Goal: Find specific page/section: Find specific page/section

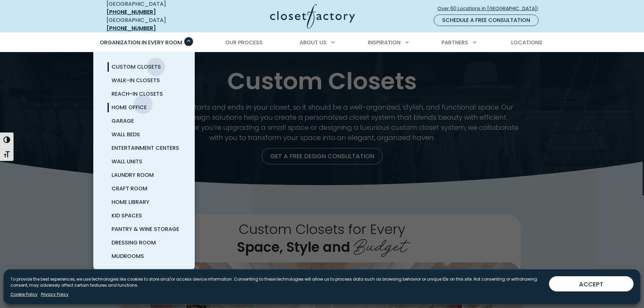
click at [143, 103] on span "Home Office" at bounding box center [129, 107] width 35 height 8
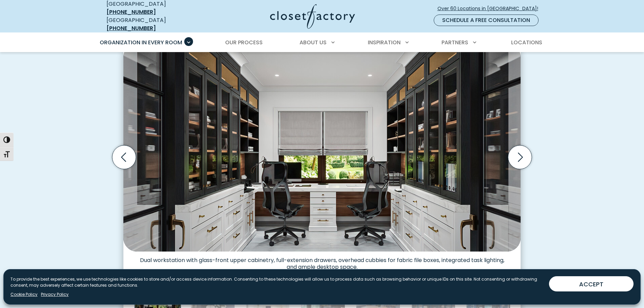
scroll to position [283, 0]
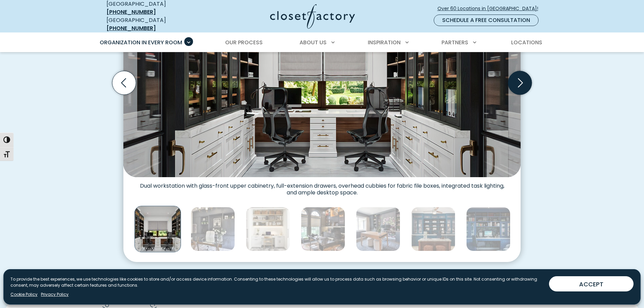
click at [520, 76] on icon "Next slide" at bounding box center [520, 83] width 24 height 24
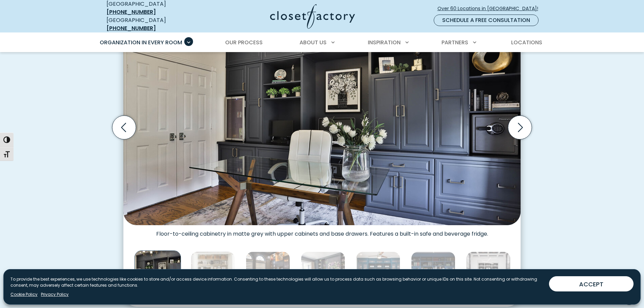
scroll to position [223, 0]
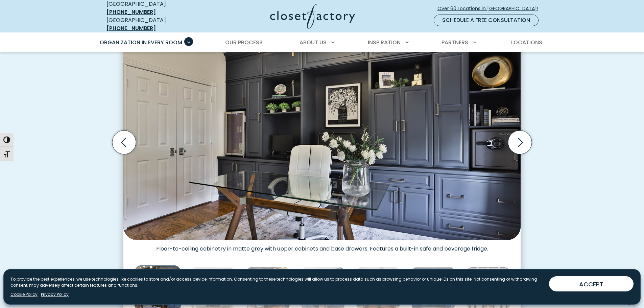
drag, startPoint x: 648, startPoint y: 54, endPoint x: 647, endPoint y: 48, distance: 6.8
click at [520, 138] on icon "Next slide" at bounding box center [520, 142] width 5 height 9
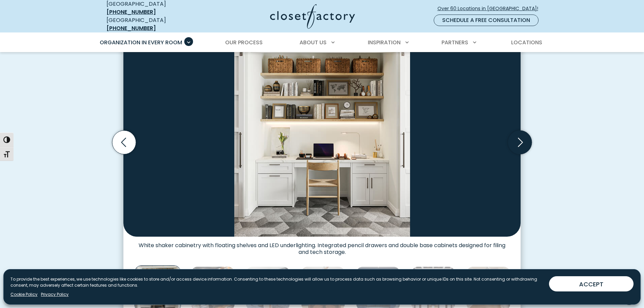
click at [521, 134] on icon "Next slide" at bounding box center [520, 143] width 24 height 24
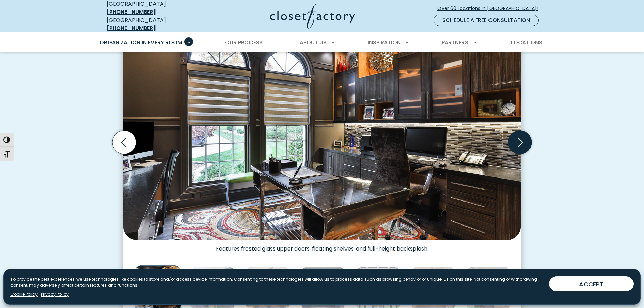
click at [521, 134] on icon "Next slide" at bounding box center [520, 143] width 24 height 24
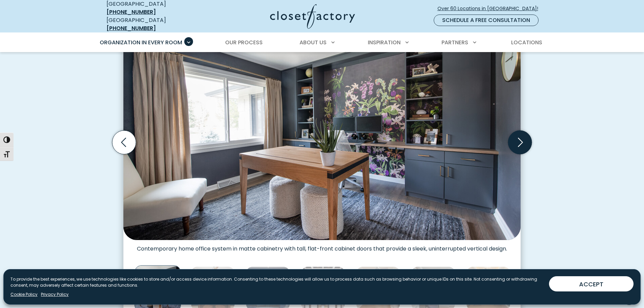
click at [521, 134] on icon "Next slide" at bounding box center [520, 143] width 24 height 24
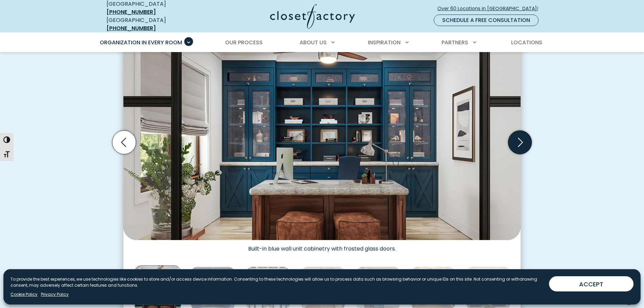
click at [521, 134] on icon "Next slide" at bounding box center [520, 143] width 24 height 24
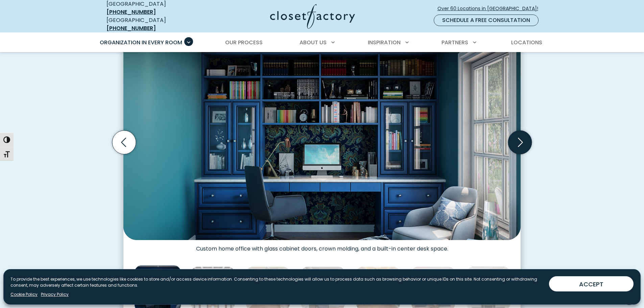
click at [521, 138] on icon "Next slide" at bounding box center [520, 142] width 5 height 9
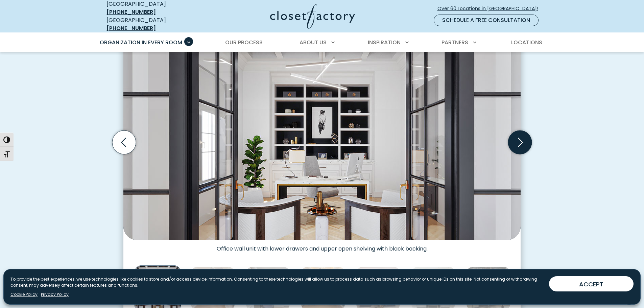
click at [521, 136] on icon "Next slide" at bounding box center [520, 143] width 24 height 24
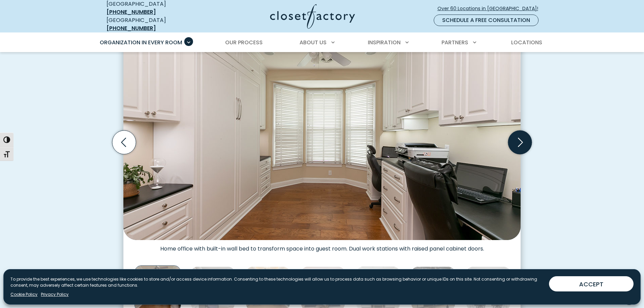
click at [521, 136] on icon "Next slide" at bounding box center [520, 143] width 24 height 24
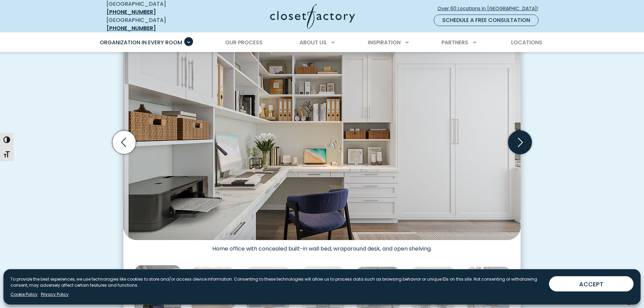
click at [521, 136] on icon "Next slide" at bounding box center [520, 143] width 24 height 24
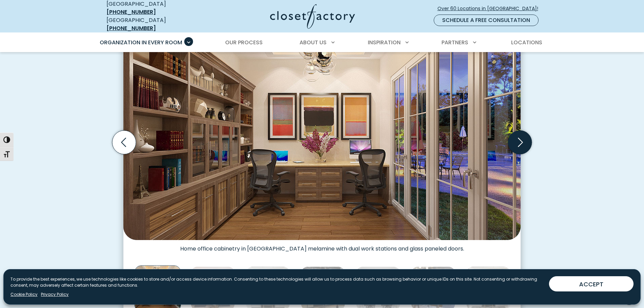
click at [521, 136] on icon "Next slide" at bounding box center [520, 143] width 24 height 24
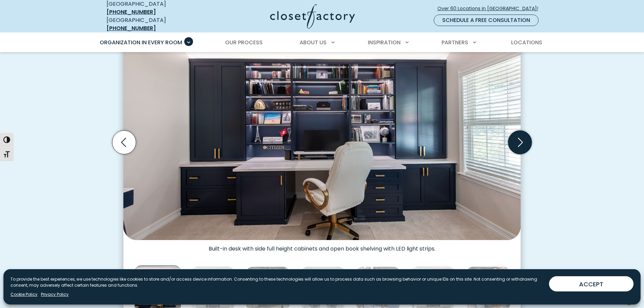
click at [521, 136] on icon "Next slide" at bounding box center [520, 143] width 24 height 24
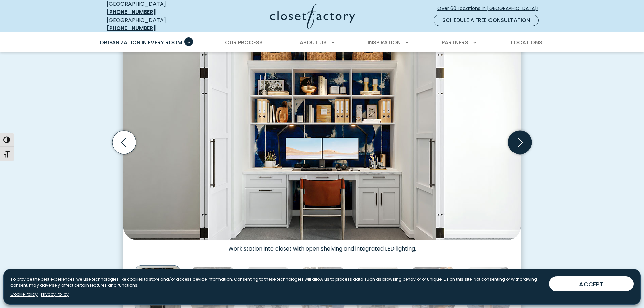
click at [520, 136] on icon "Next slide" at bounding box center [520, 143] width 24 height 24
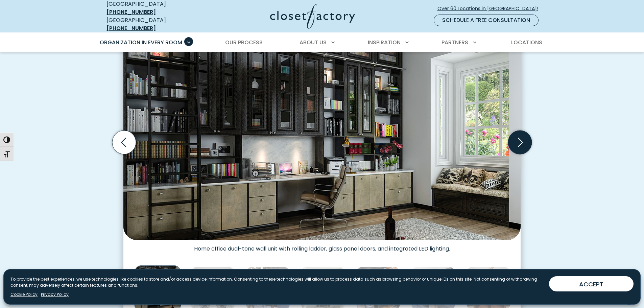
click at [520, 136] on icon "Next slide" at bounding box center [520, 143] width 24 height 24
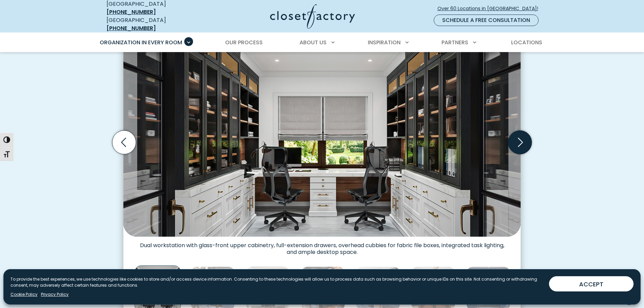
click at [520, 136] on icon "Next slide" at bounding box center [520, 143] width 24 height 24
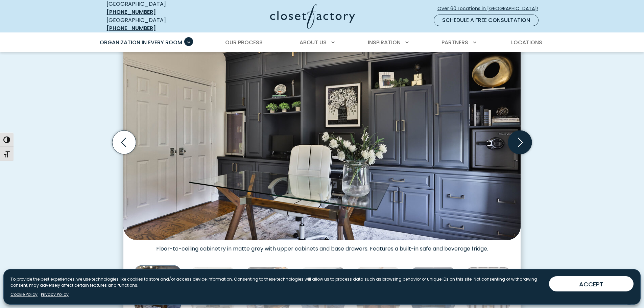
click at [520, 136] on icon "Next slide" at bounding box center [520, 143] width 24 height 24
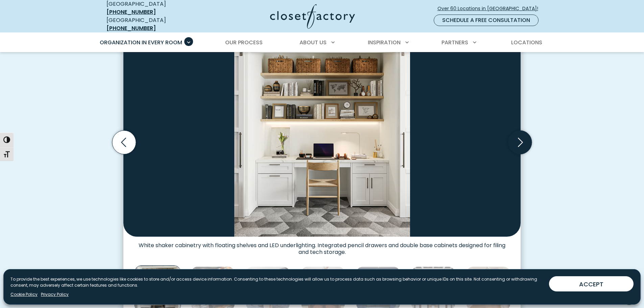
click at [520, 136] on icon "Next slide" at bounding box center [520, 143] width 24 height 24
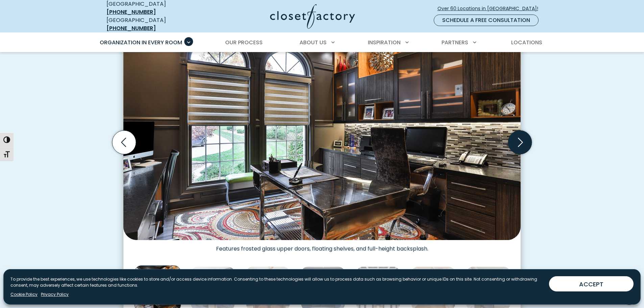
click at [520, 136] on icon "Next slide" at bounding box center [520, 143] width 24 height 24
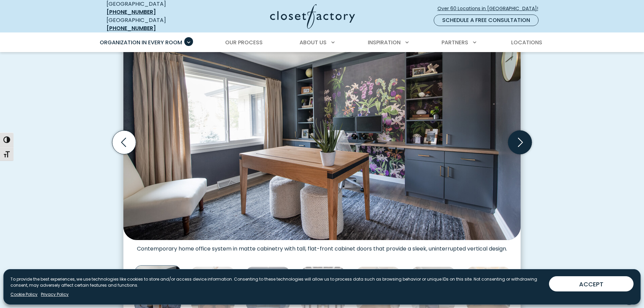
click at [520, 136] on icon "Next slide" at bounding box center [520, 143] width 24 height 24
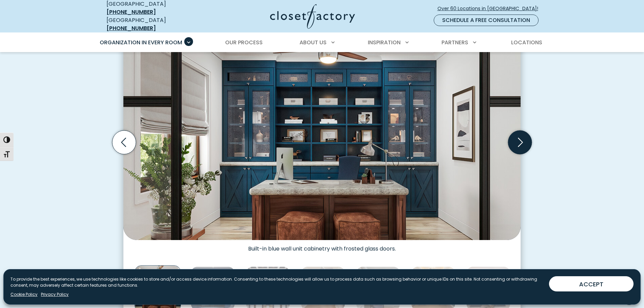
click at [520, 136] on icon "Next slide" at bounding box center [520, 143] width 24 height 24
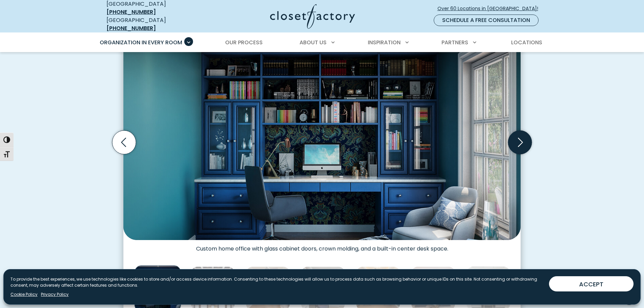
click at [520, 136] on icon "Next slide" at bounding box center [520, 143] width 24 height 24
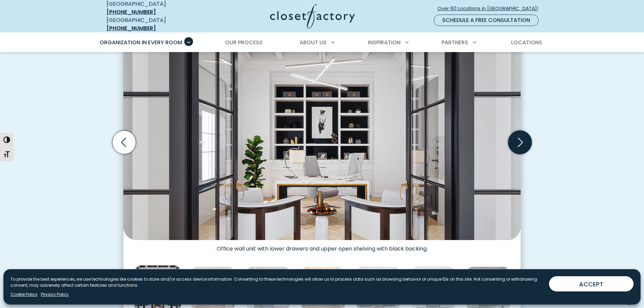
click at [520, 136] on icon "Next slide" at bounding box center [520, 143] width 24 height 24
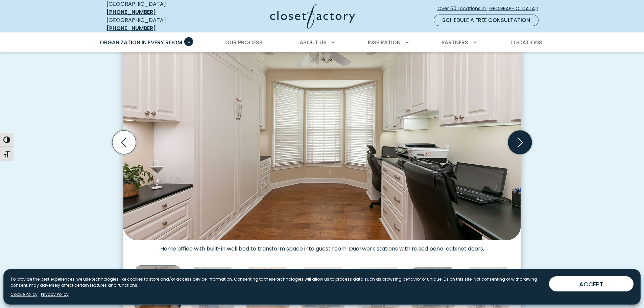
click at [520, 136] on icon "Next slide" at bounding box center [520, 143] width 24 height 24
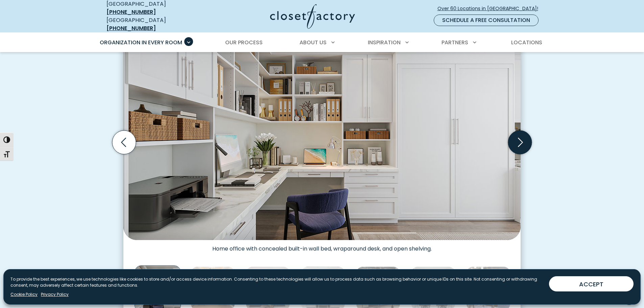
click at [520, 136] on icon "Next slide" at bounding box center [520, 143] width 24 height 24
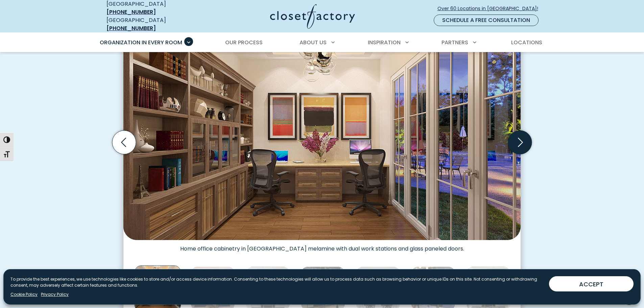
click at [519, 136] on icon "Next slide" at bounding box center [520, 143] width 24 height 24
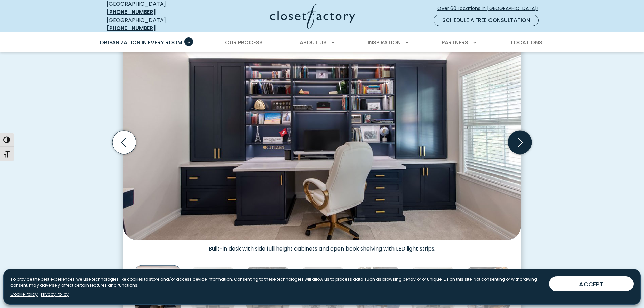
click at [519, 136] on icon "Next slide" at bounding box center [520, 143] width 24 height 24
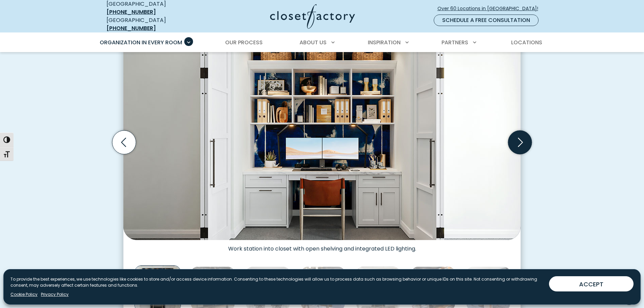
click at [519, 136] on icon "Next slide" at bounding box center [520, 143] width 24 height 24
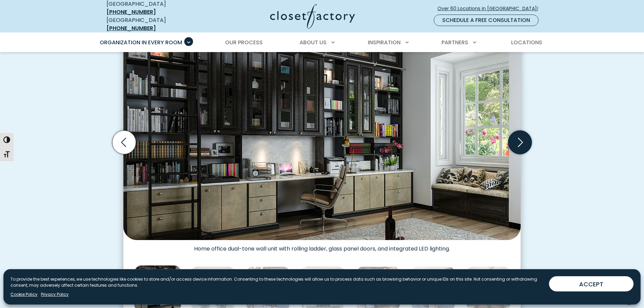
click at [519, 137] on icon "Next slide" at bounding box center [520, 143] width 24 height 24
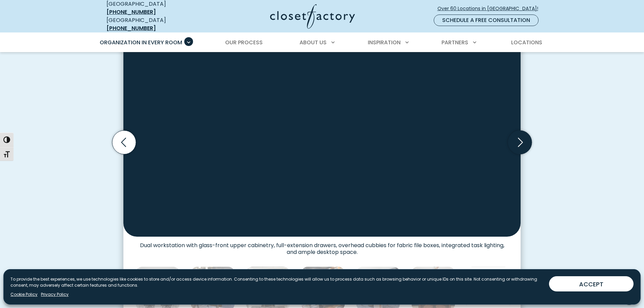
click at [519, 137] on icon "Next slide" at bounding box center [520, 143] width 24 height 24
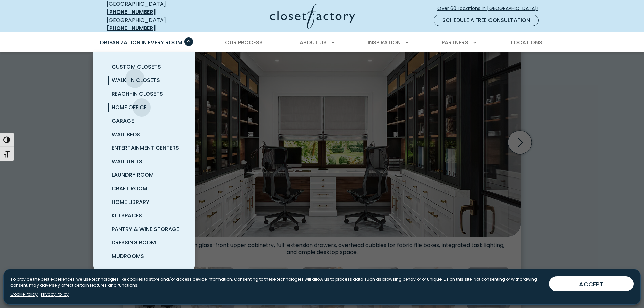
click at [135, 76] on span "Walk-In Closets" at bounding box center [136, 80] width 48 height 8
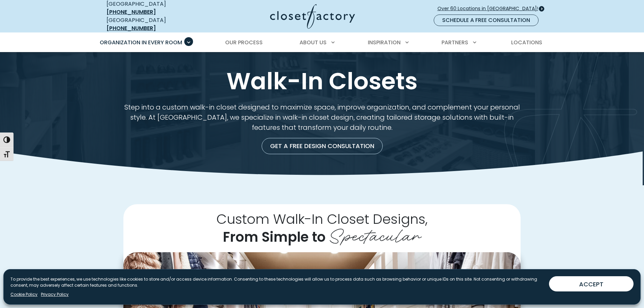
click at [504, 5] on span "Over 60 Locations in [GEOGRAPHIC_DATA]!" at bounding box center [491, 8] width 106 height 7
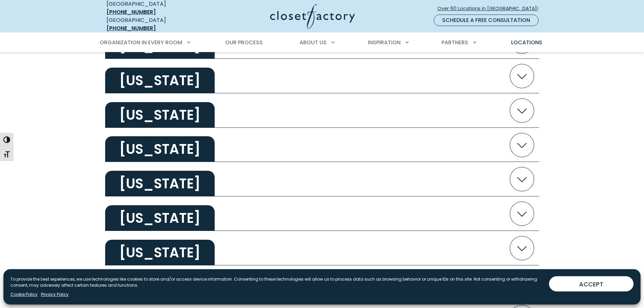
scroll to position [1100, 0]
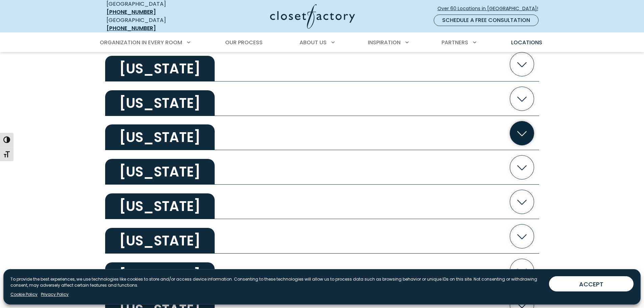
click at [510, 126] on icon "button" at bounding box center [522, 133] width 34 height 34
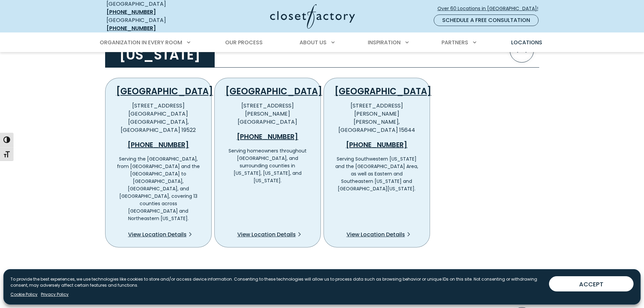
scroll to position [1187, 0]
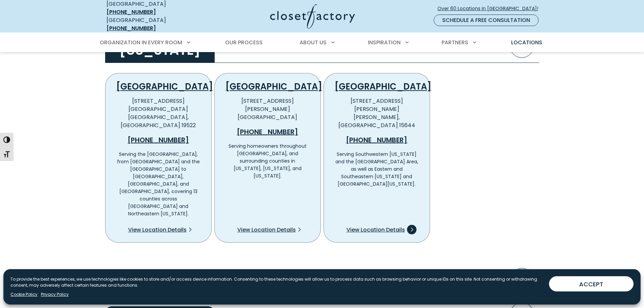
click at [379, 226] on span "View Location Details" at bounding box center [376, 230] width 58 height 8
